Goal: Download file/media

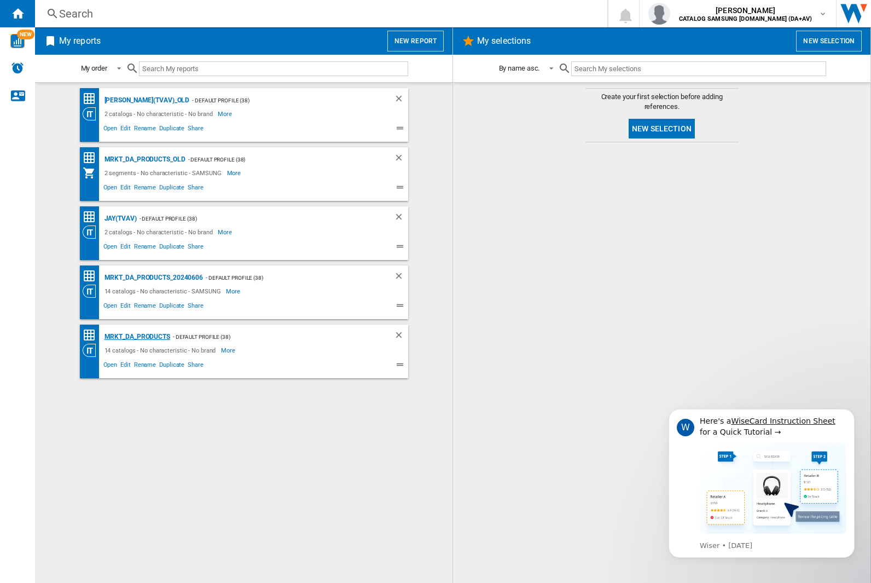
click at [137, 337] on div "MRKT_DA_PRODUCTS" at bounding box center [136, 337] width 68 height 14
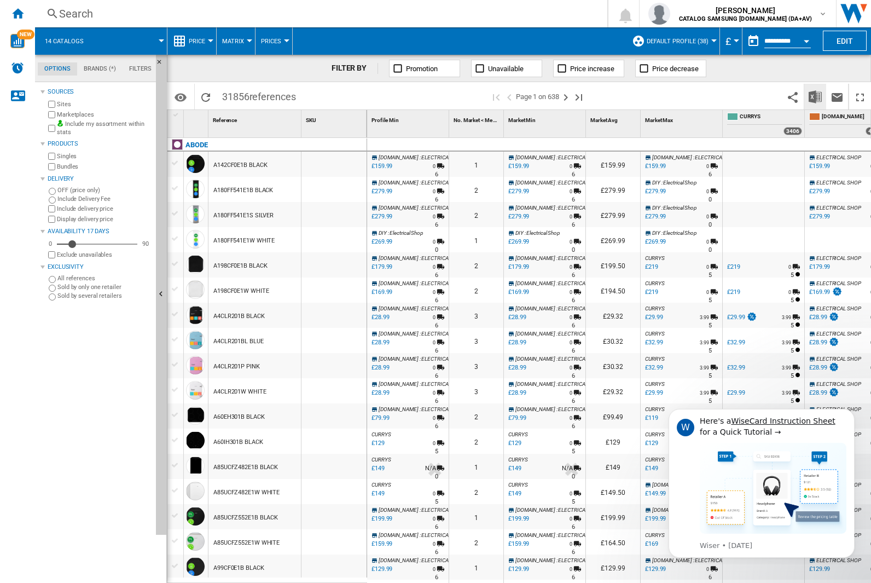
click at [815, 96] on img "Download in Excel" at bounding box center [815, 96] width 13 height 13
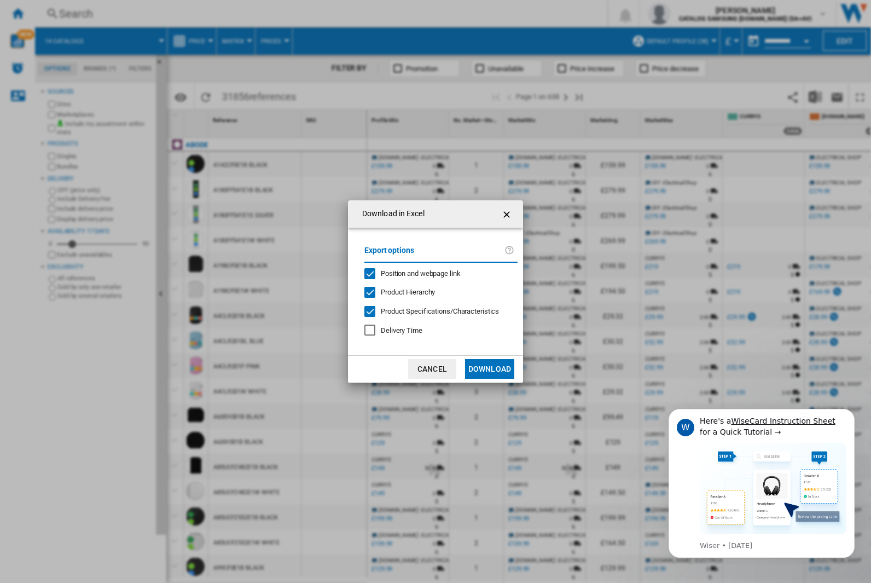
click at [414, 273] on span "Position and webpage link" at bounding box center [421, 273] width 80 height 8
click at [490, 369] on button "Download" at bounding box center [489, 369] width 49 height 20
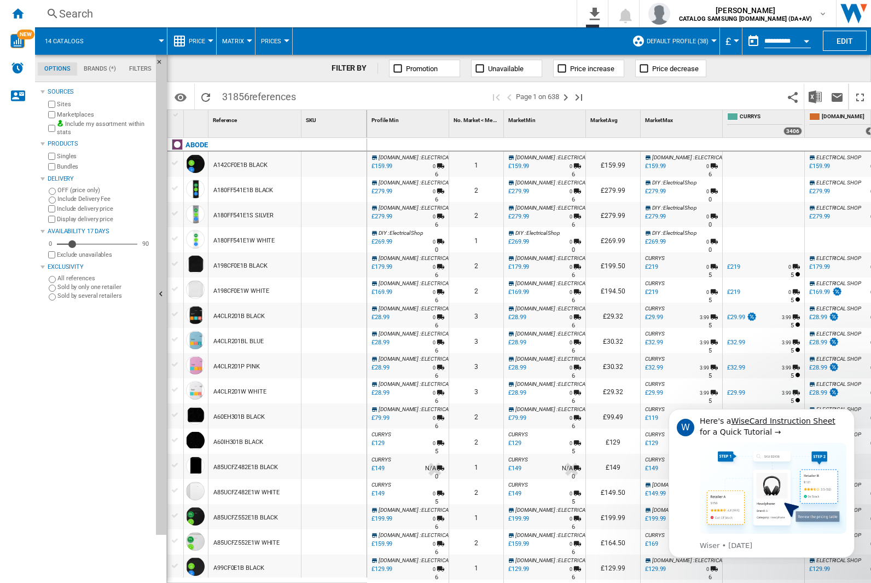
click at [798, 73] on div "FILTER BY Promotion Unavailable Price increase Price decrease" at bounding box center [519, 68] width 704 height 27
